Goal: Find specific page/section: Find specific page/section

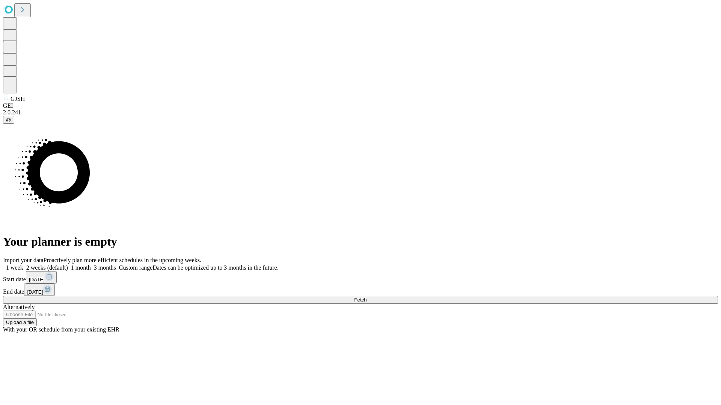
click at [366, 297] on span "Fetch" at bounding box center [360, 300] width 12 height 6
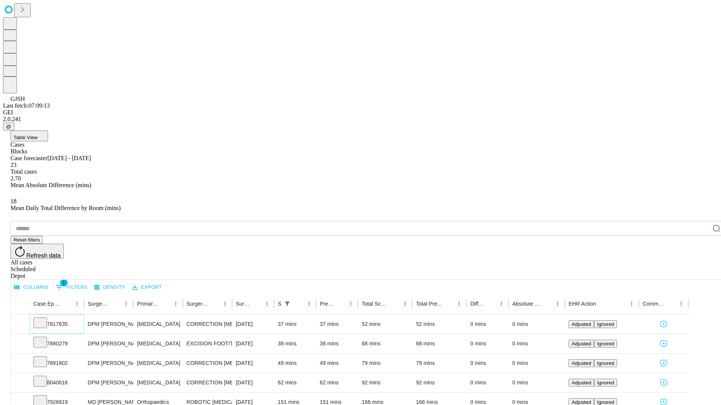
click at [44, 319] on icon at bounding box center [40, 323] width 8 height 8
